Goal: Information Seeking & Learning: Learn about a topic

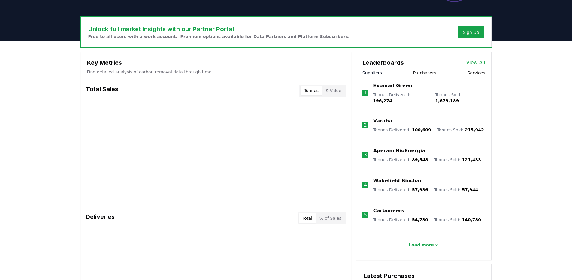
scroll to position [169, 0]
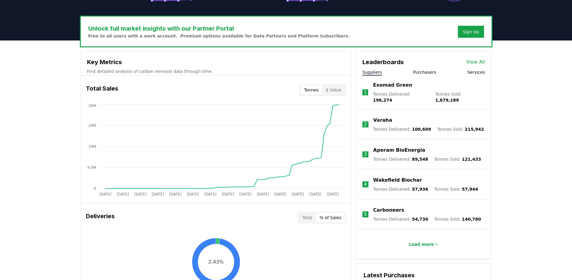
click at [331, 214] on button "% of Sales" at bounding box center [330, 218] width 29 height 10
click at [297, 215] on div "Deliveries Total % of Sales" at bounding box center [216, 218] width 270 height 22
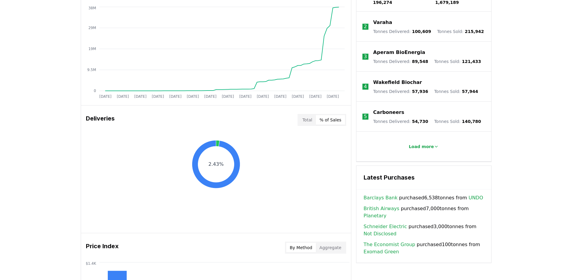
scroll to position [271, 0]
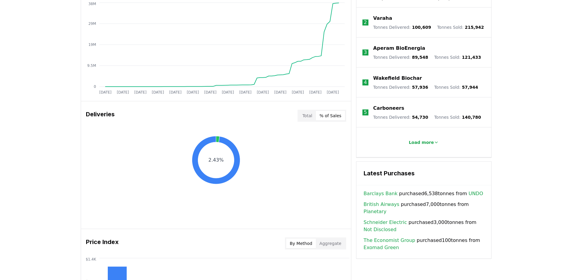
click at [383, 244] on link "Exomad Green" at bounding box center [380, 247] width 35 height 7
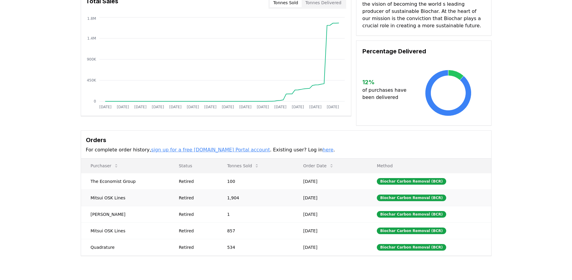
scroll to position [63, 0]
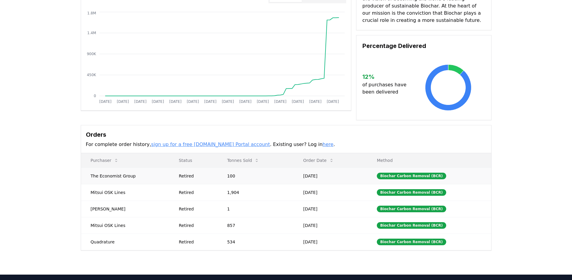
click at [114, 175] on td "The Economist Group" at bounding box center [125, 176] width 88 height 17
